Goal: Submit feedback/report problem: Submit feedback/report problem

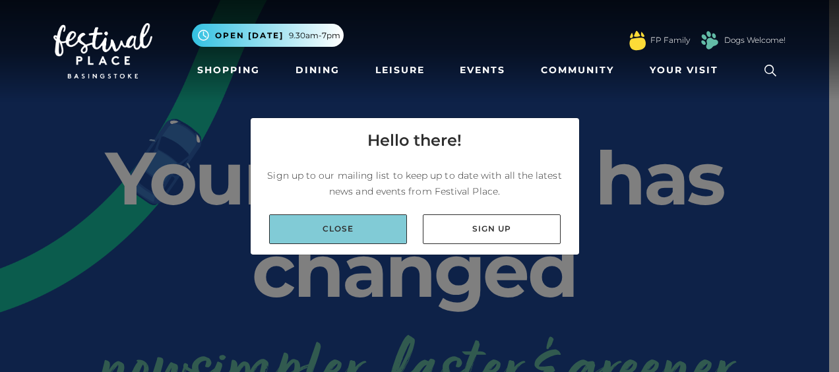
click at [371, 225] on link "Close" at bounding box center [338, 229] width 138 height 30
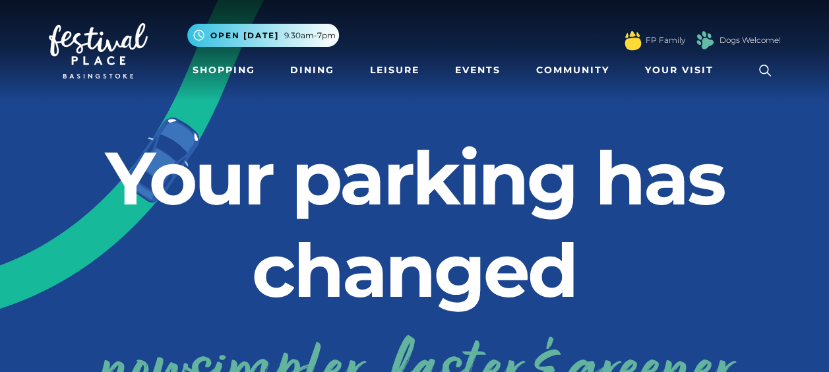
click at [763, 69] on icon at bounding box center [766, 71] width 20 height 20
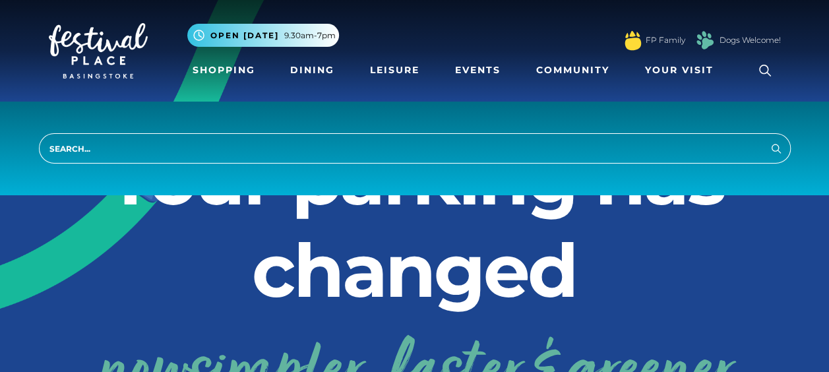
click at [665, 154] on input "search" at bounding box center [415, 148] width 752 height 30
type input "complaint"
click at [769, 140] on button "Search" at bounding box center [777, 148] width 16 height 16
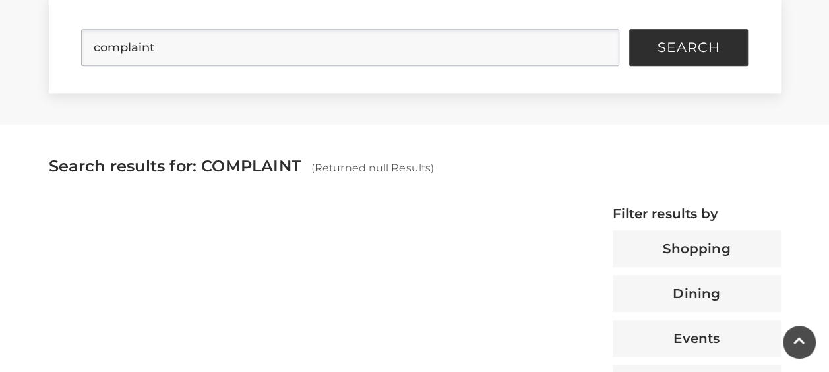
scroll to position [365, 0]
click at [288, 59] on input "complaint" at bounding box center [350, 48] width 538 height 37
type input "complain"
click at [630, 30] on button "Search" at bounding box center [689, 48] width 119 height 37
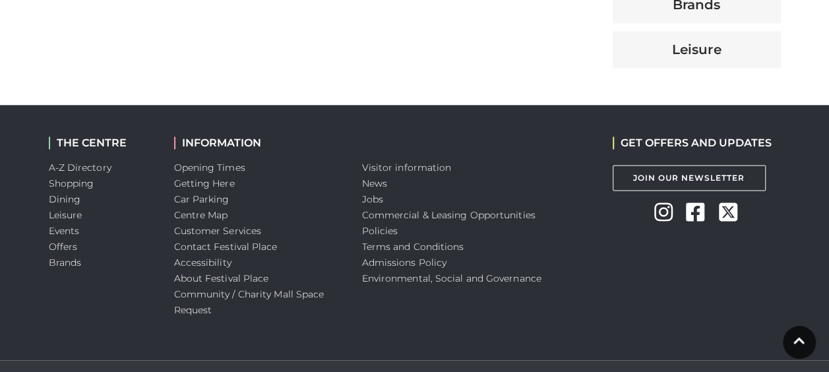
scroll to position [865, 0]
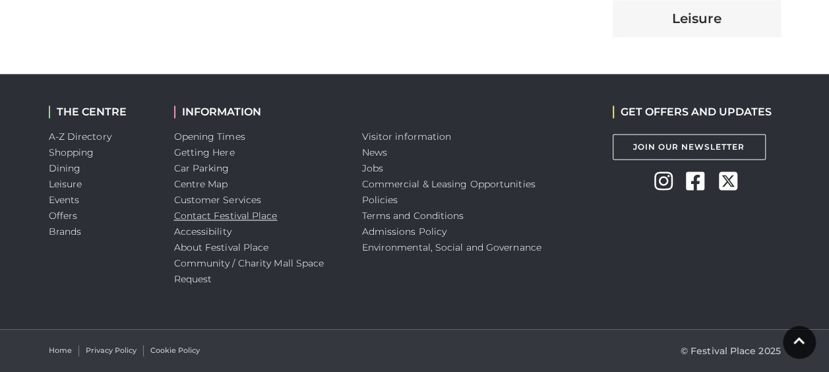
click at [247, 213] on link "Contact Festival Place" at bounding box center [226, 216] width 104 height 12
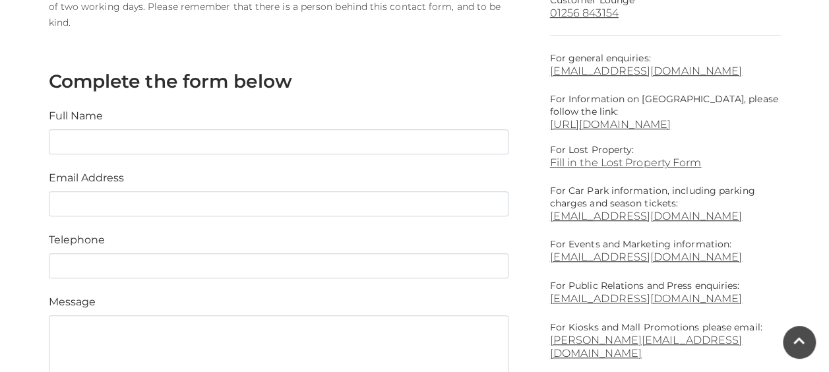
scroll to position [467, 0]
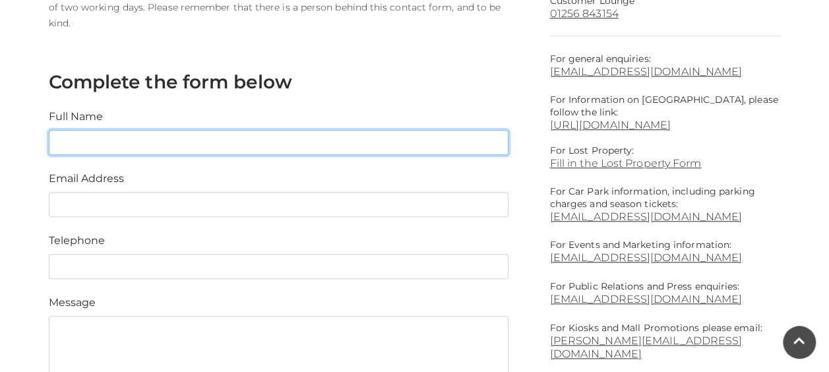
click at [340, 139] on input "text" at bounding box center [279, 142] width 460 height 25
type input "[PERSON_NAME]"
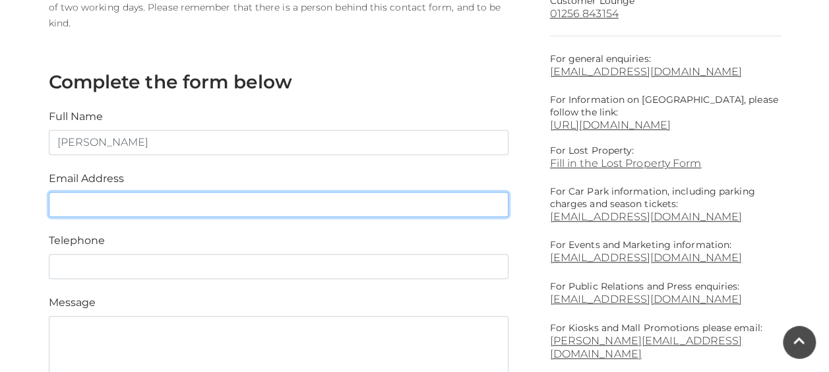
type input "[EMAIL_ADDRESS][DOMAIN_NAME]"
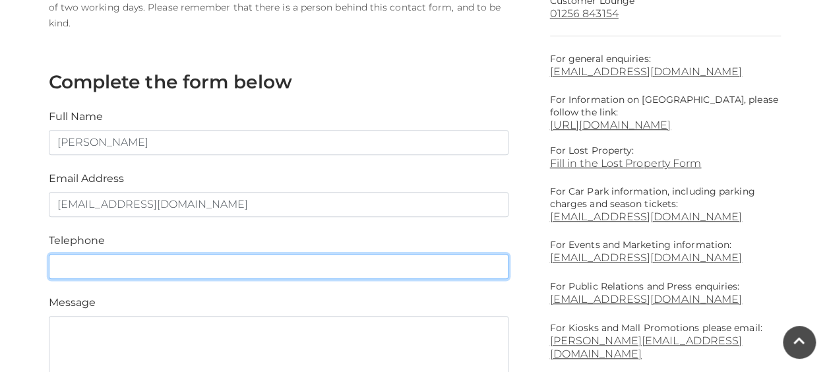
type input "07734859462"
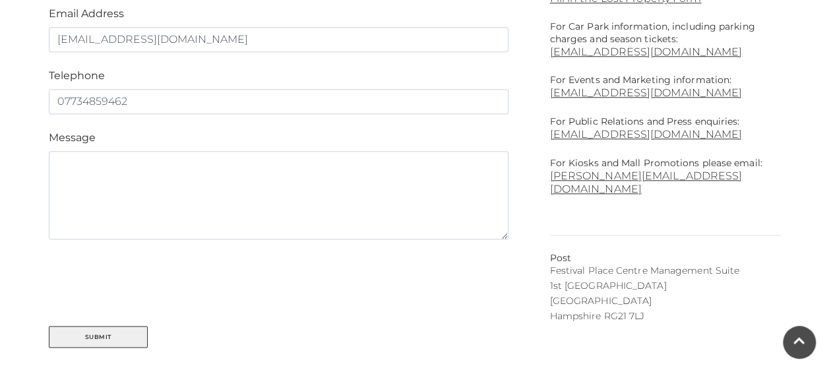
scroll to position [637, 0]
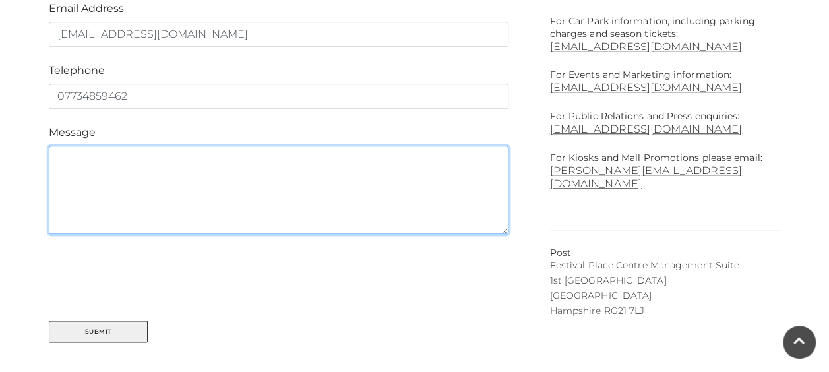
click at [281, 185] on textarea at bounding box center [279, 190] width 460 height 88
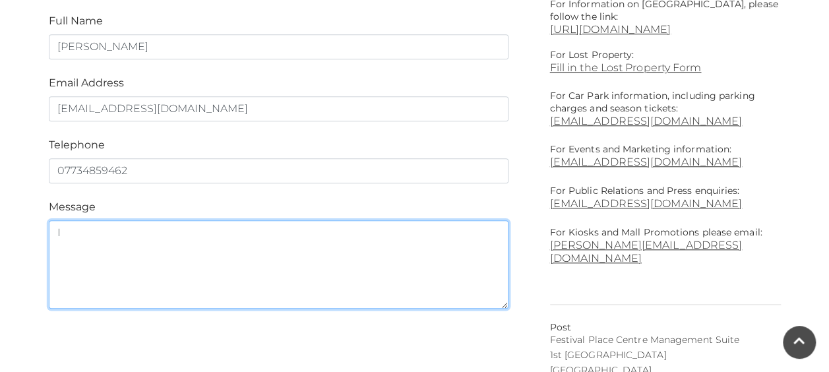
scroll to position [525, 0]
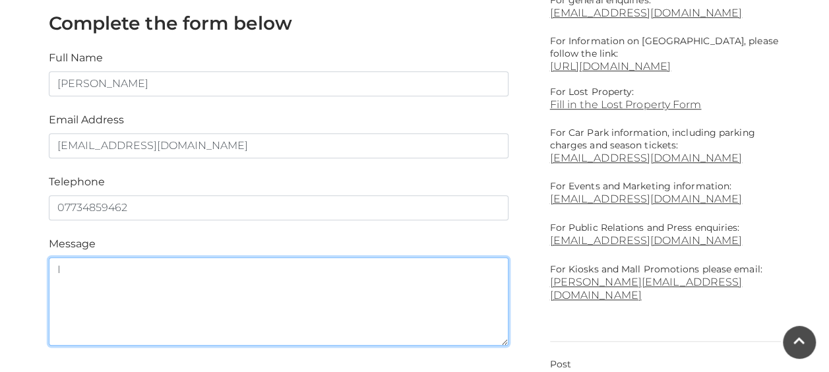
click at [281, 297] on textarea "I" at bounding box center [279, 301] width 460 height 88
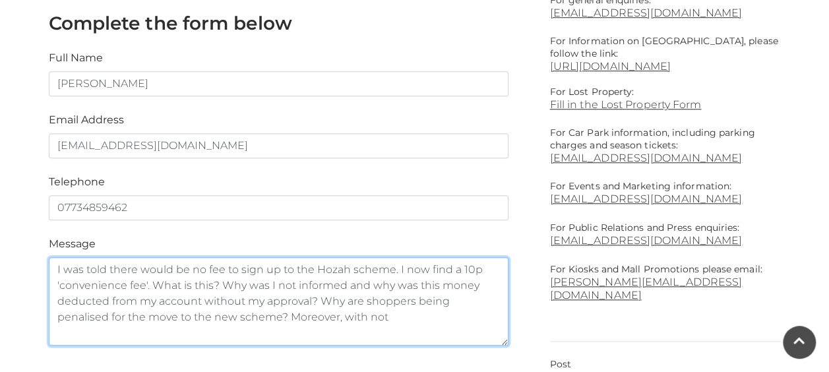
click at [389, 268] on textarea "I was told there would be no fee to sign up to the Hozah scheme. I now find a 1…" at bounding box center [279, 301] width 460 height 88
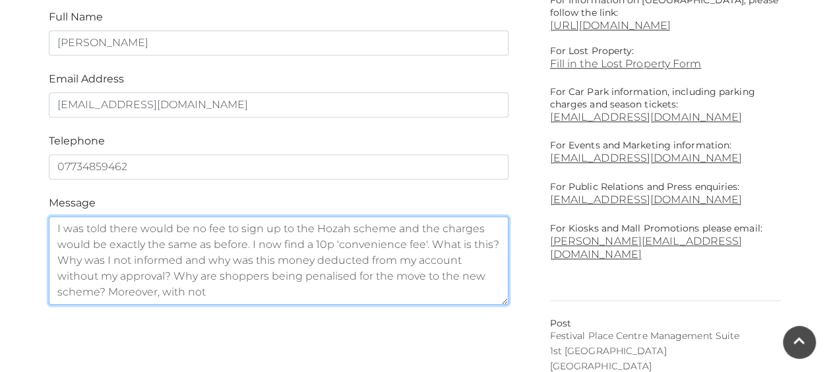
scroll to position [570, 0]
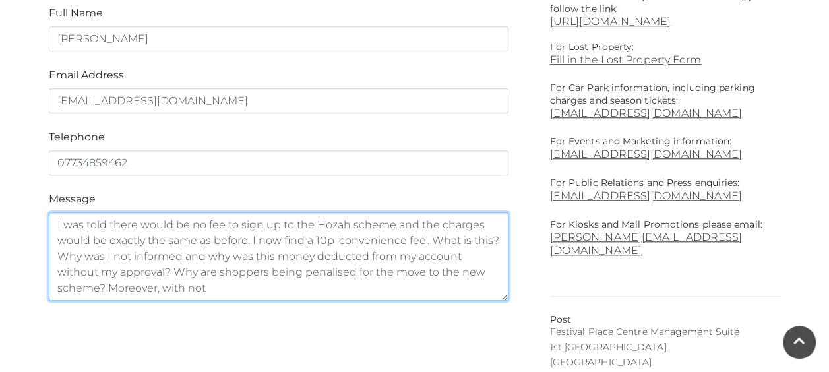
click at [341, 282] on textarea "I was told there would be no fee to sign up to the Hozah scheme and the charges…" at bounding box center [279, 256] width 460 height 88
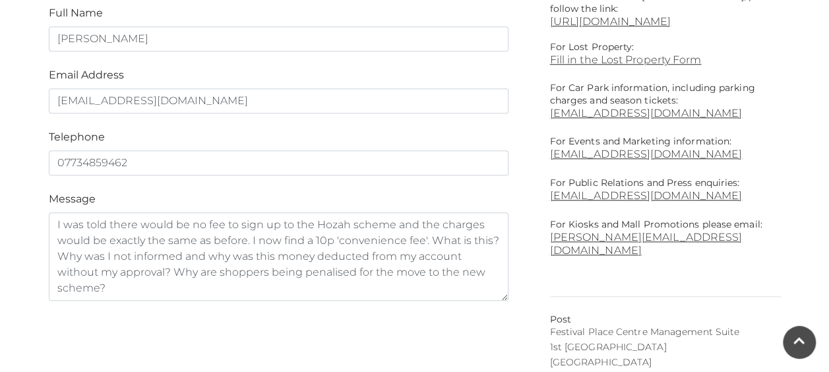
scroll to position [630, 0]
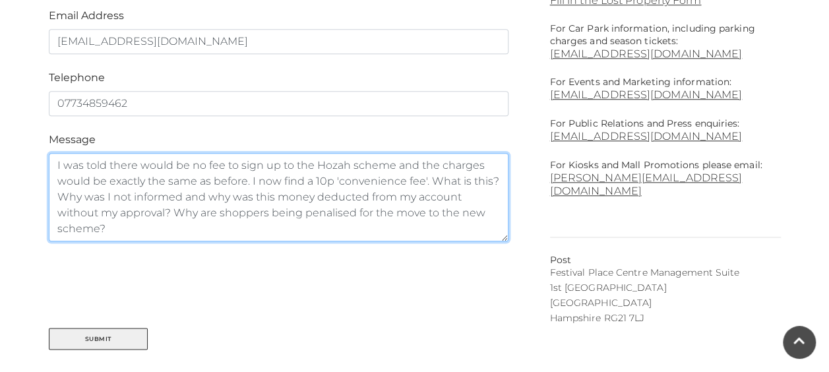
click at [306, 231] on textarea "I was told there would be no fee to sign up to the Hozah scheme and the charges…" at bounding box center [279, 197] width 460 height 88
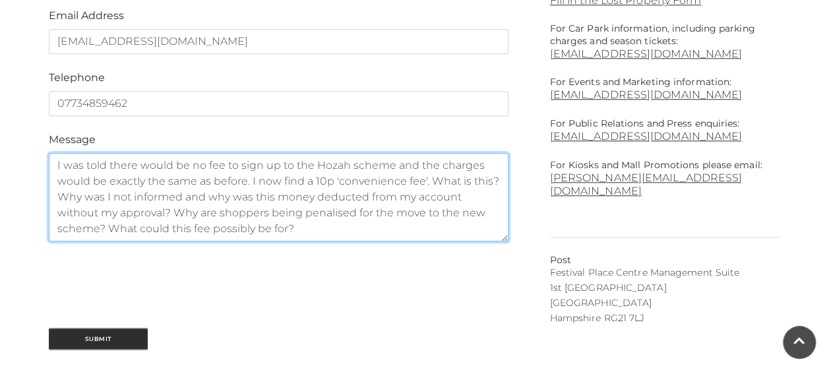
type textarea "I was told there would be no fee to sign up to the Hozah scheme and the charges…"
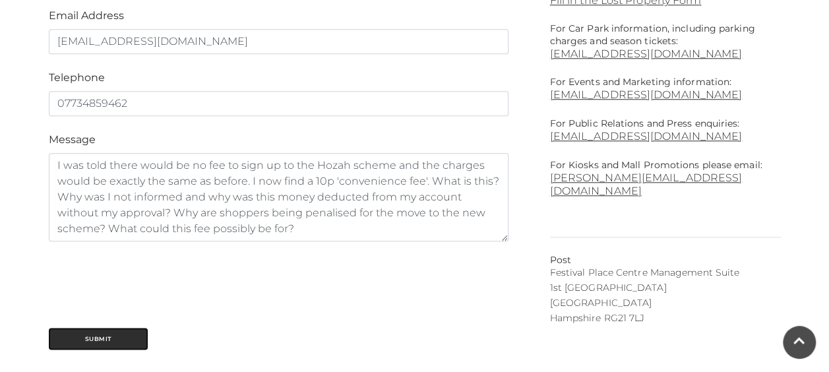
click at [119, 334] on button "Submit" at bounding box center [98, 339] width 99 height 22
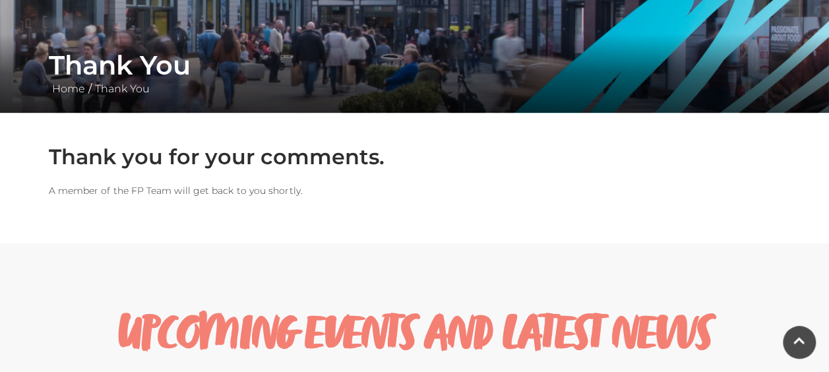
scroll to position [214, 0]
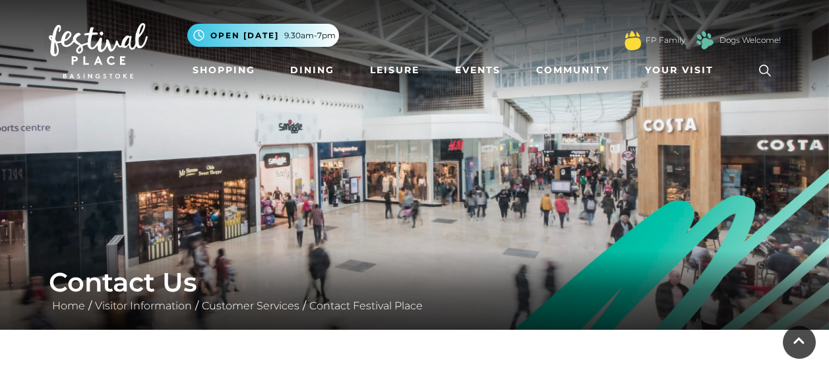
scroll to position [630, 0]
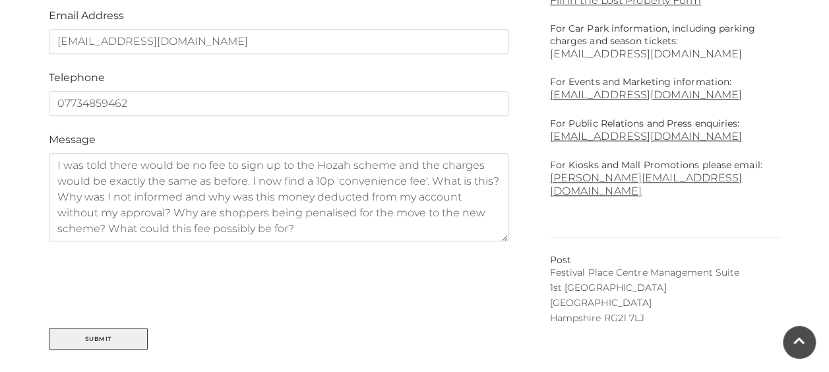
click at [647, 55] on link "[EMAIL_ADDRESS][DOMAIN_NAME]" at bounding box center [665, 54] width 231 height 13
